Goal: Check status

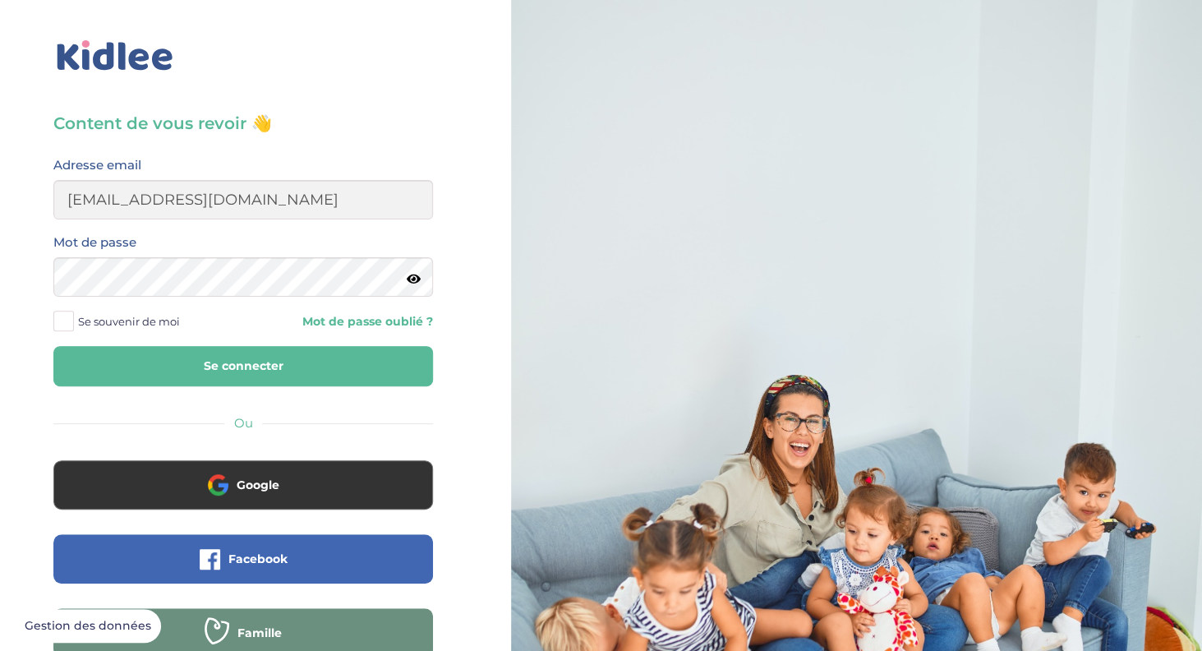
click at [340, 365] on button "Se connecter" at bounding box center [243, 366] width 380 height 40
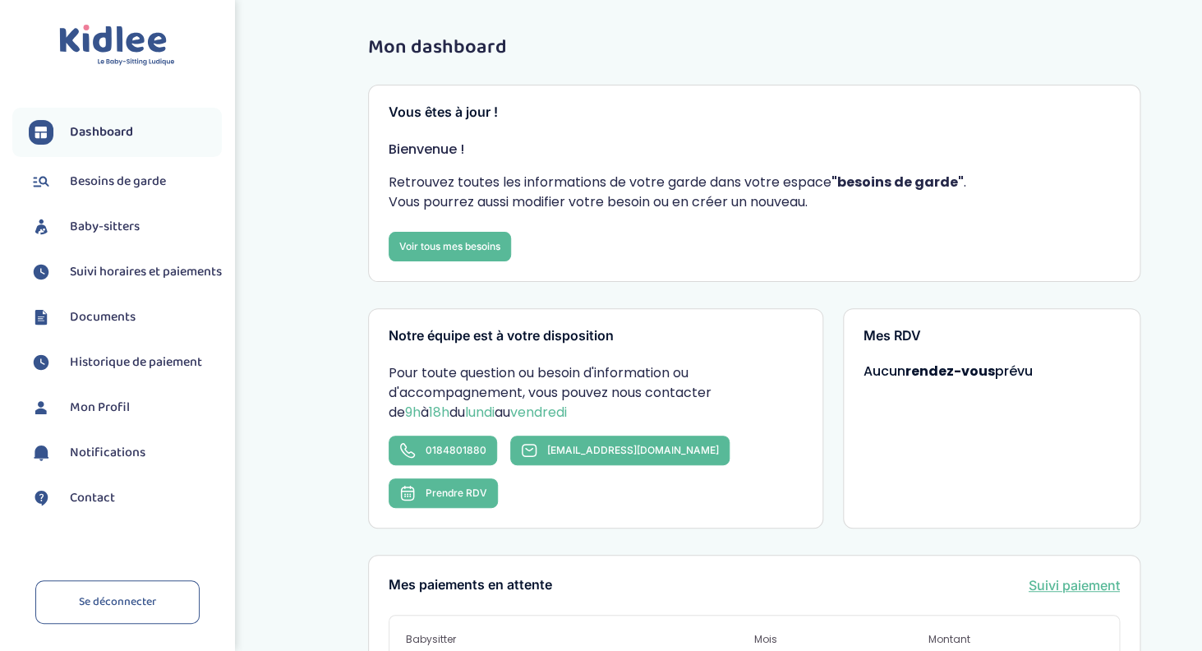
click at [118, 275] on span "Suivi horaires et paiements" at bounding box center [146, 272] width 152 height 20
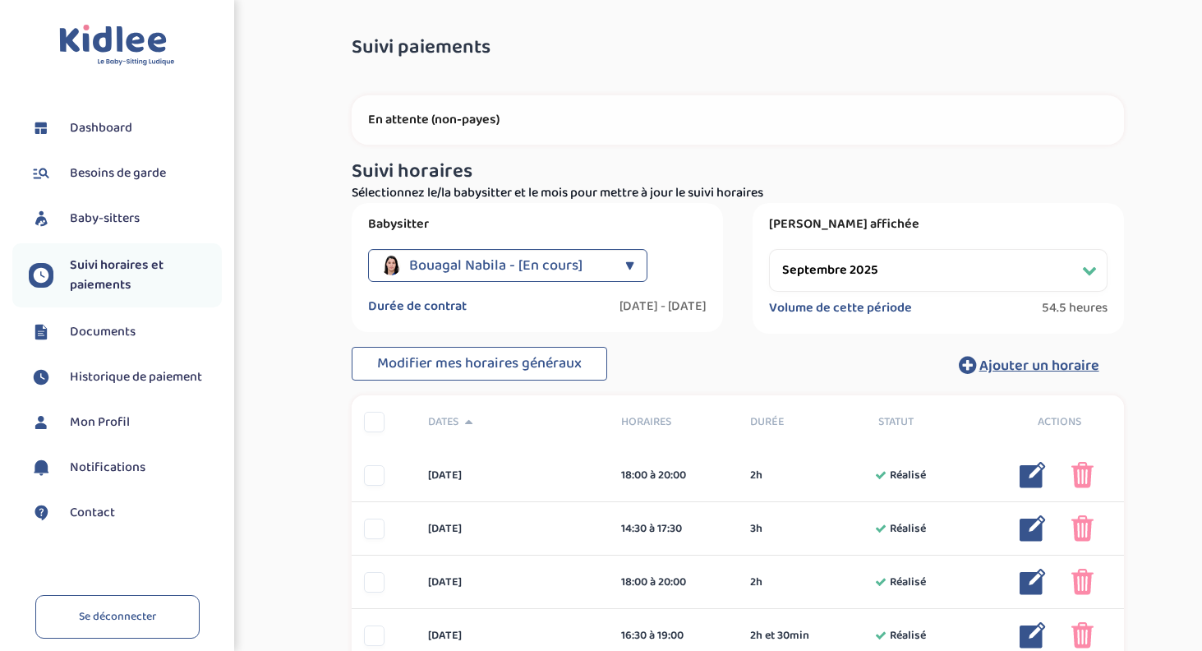
select select "septembre 2025"
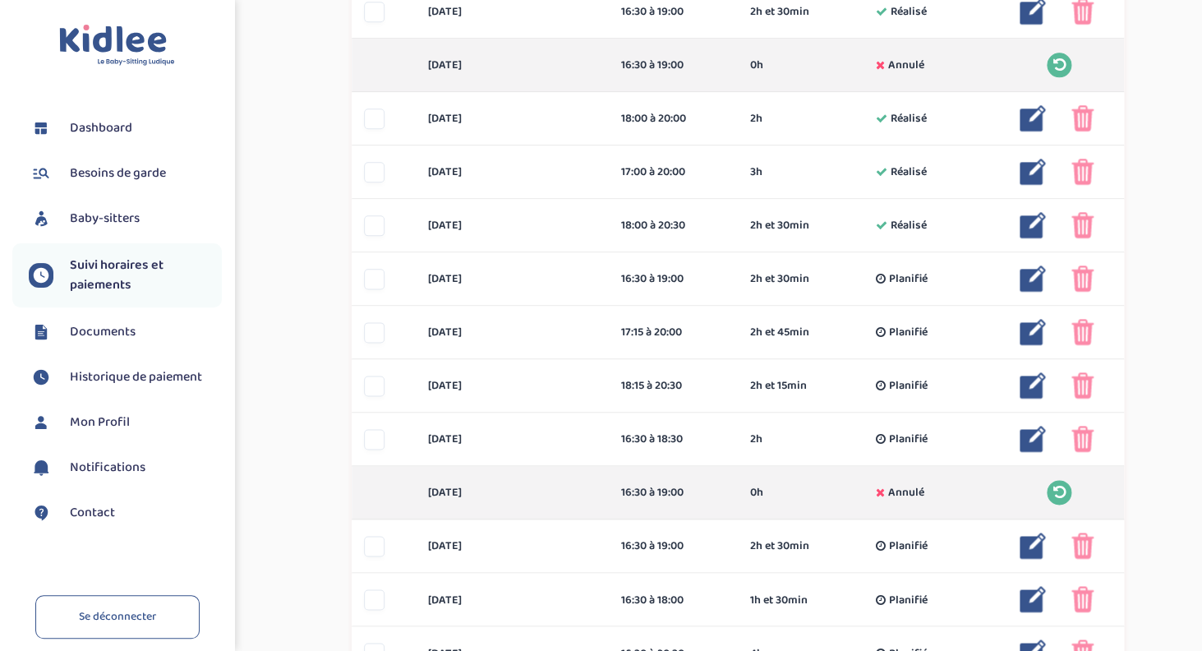
scroll to position [619, 0]
